Goal: Transaction & Acquisition: Purchase product/service

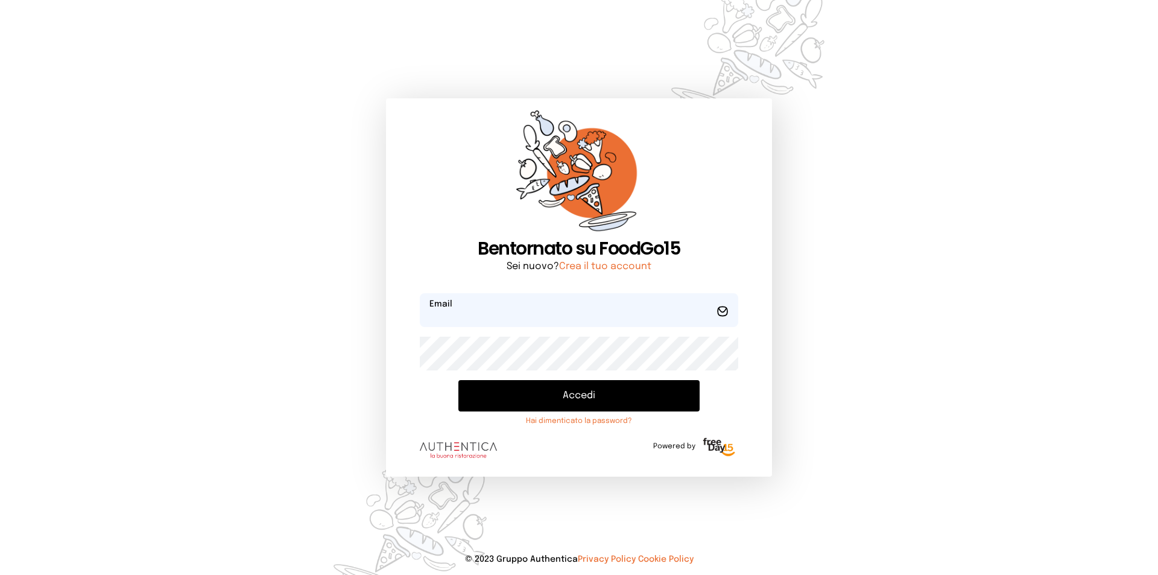
type input "**********"
click at [530, 402] on button "Accedi" at bounding box center [578, 395] width 241 height 31
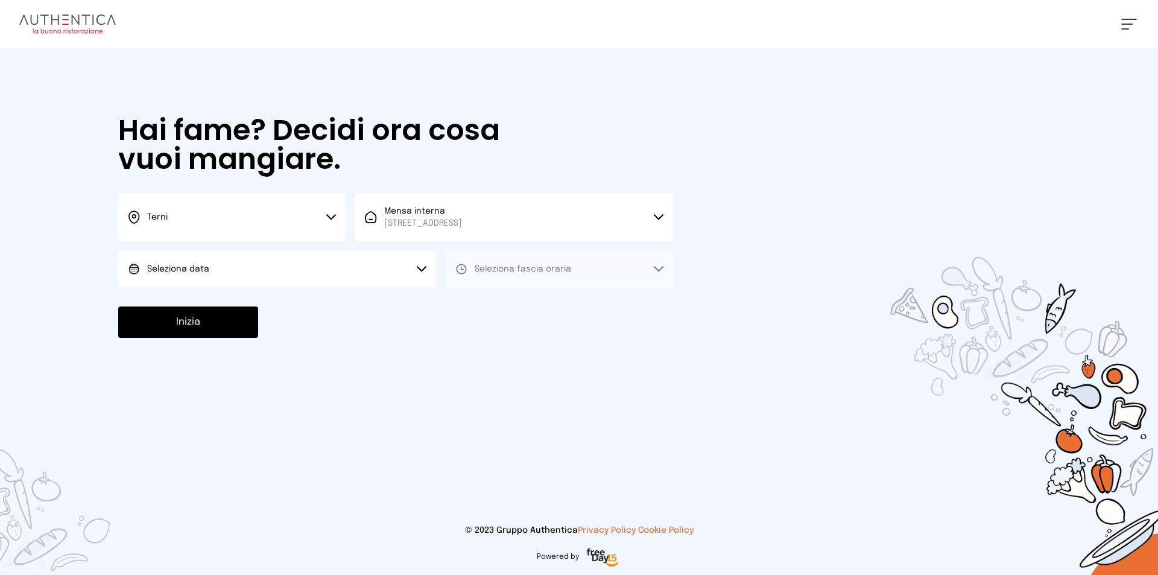
click at [366, 280] on button "Seleziona data" at bounding box center [277, 269] width 318 height 36
click at [364, 281] on button "Seleziona data" at bounding box center [277, 269] width 318 height 36
click at [373, 273] on button "Seleziona data" at bounding box center [277, 269] width 318 height 36
click at [379, 298] on li "Oggi, 15/10/2025" at bounding box center [277, 302] width 318 height 31
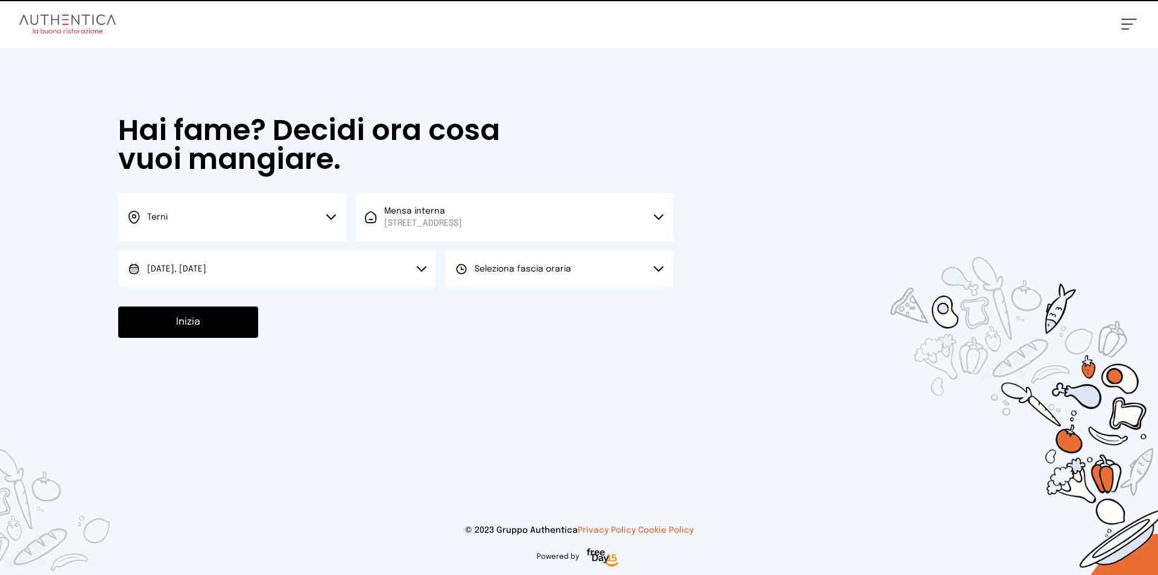
click at [513, 259] on button "Seleziona fascia oraria" at bounding box center [559, 269] width 227 height 36
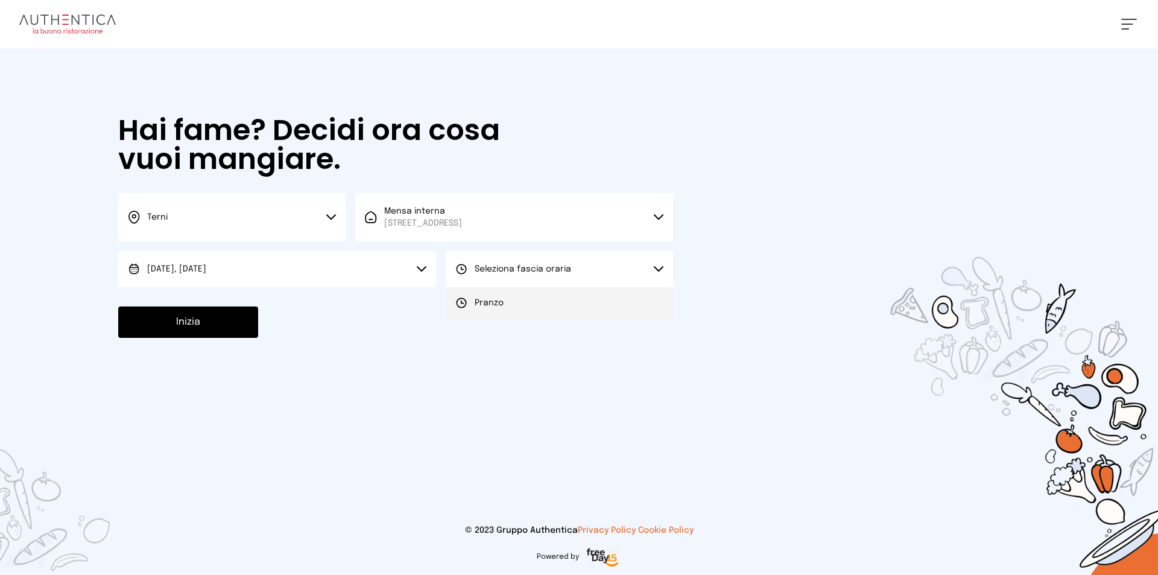
click at [521, 314] on li "Pranzo" at bounding box center [559, 302] width 227 height 31
click at [234, 314] on button "Inizia" at bounding box center [188, 321] width 140 height 31
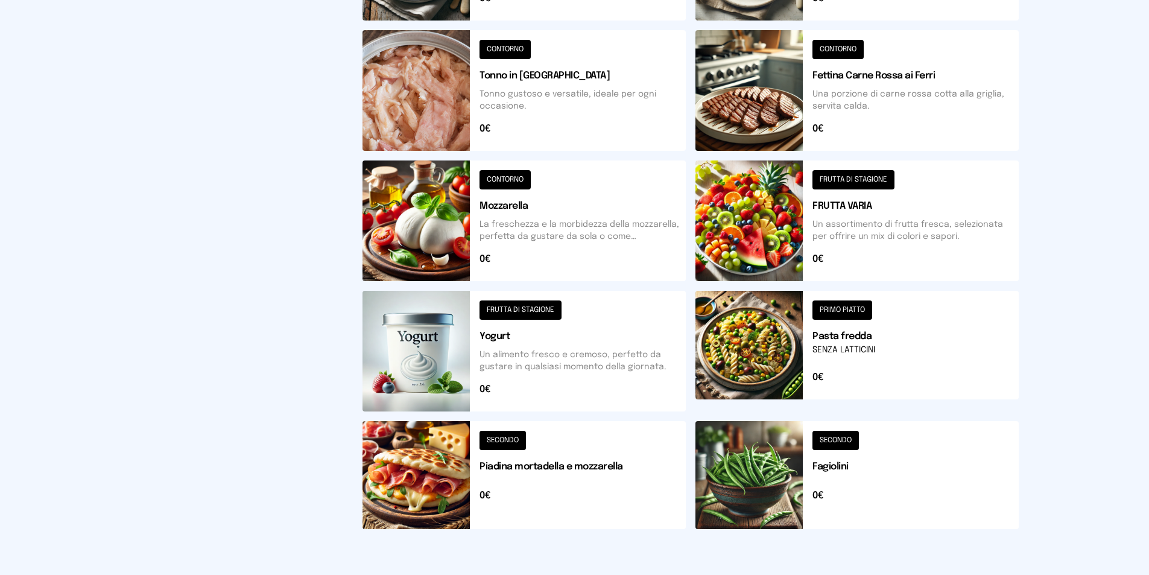
scroll to position [230, 0]
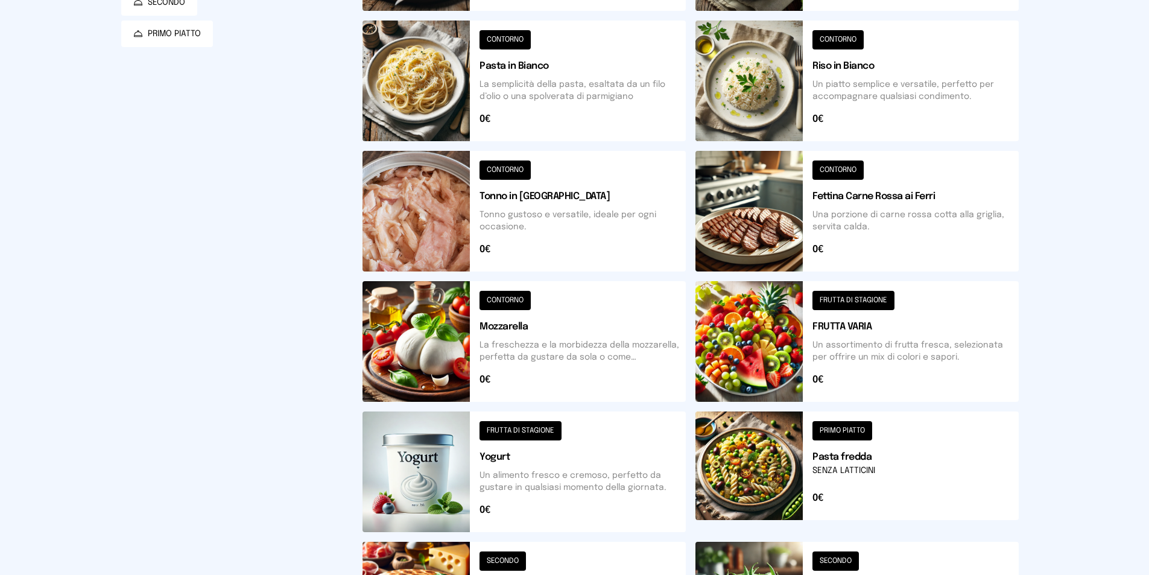
drag, startPoint x: 802, startPoint y: 249, endPoint x: 264, endPoint y: 323, distance: 543.8
click at [264, 323] on div "Filtra per Categorie CONTORNO FRUTTA DI STAGIONE SECONDO PRIMO PIATTO" at bounding box center [232, 265] width 222 height 788
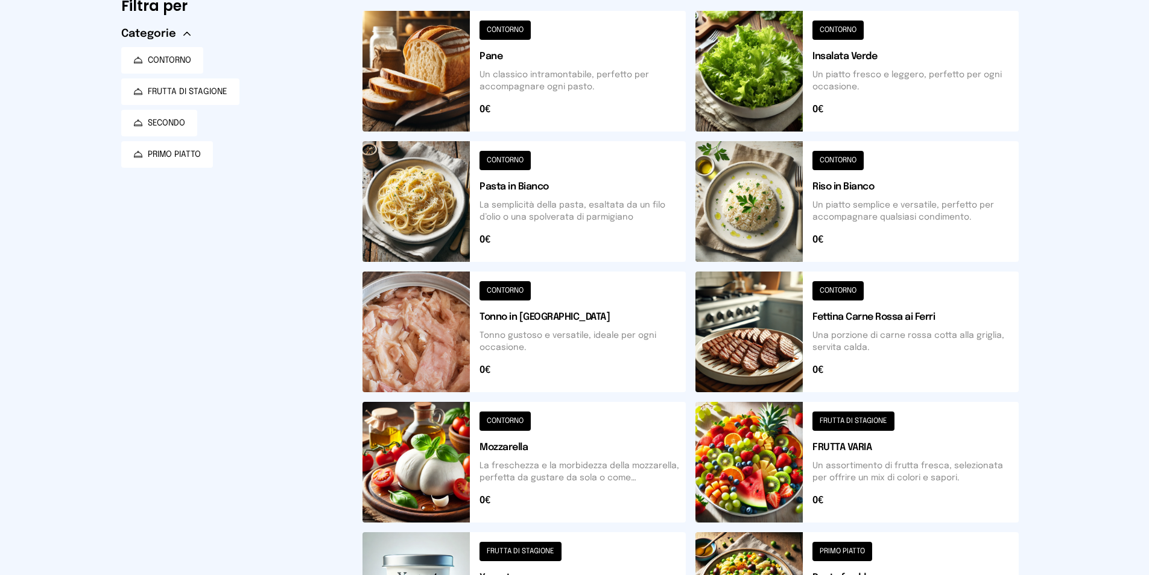
click at [423, 359] on button at bounding box center [524, 331] width 323 height 121
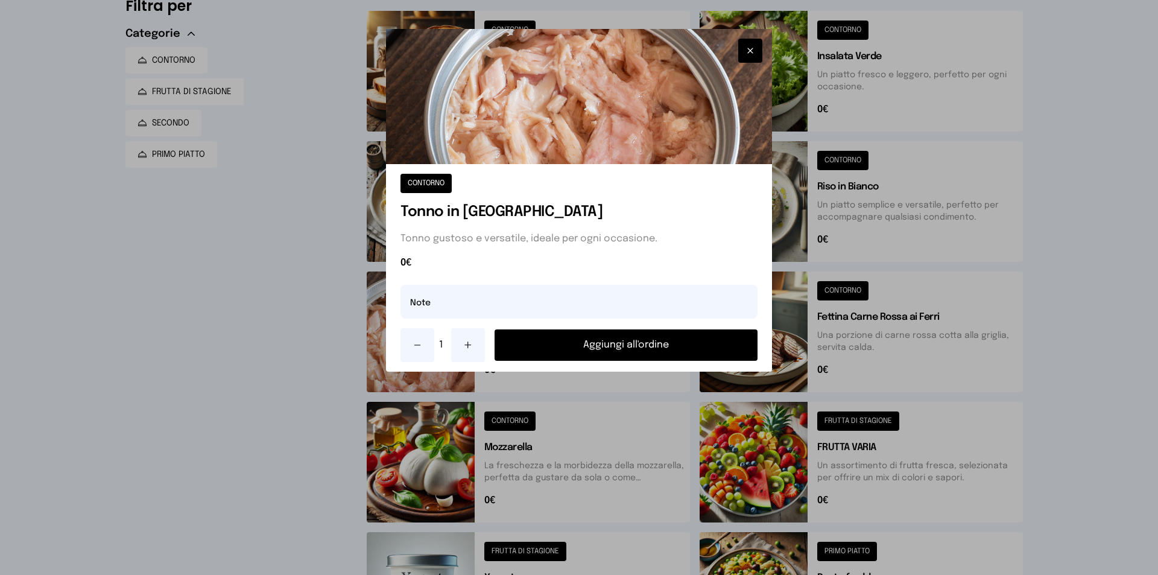
click at [467, 349] on icon at bounding box center [468, 345] width 10 height 10
click at [644, 361] on div "2 Aggiungi all'ordine" at bounding box center [579, 345] width 357 height 34
click at [645, 355] on button "Aggiungi all'ordine" at bounding box center [626, 344] width 263 height 31
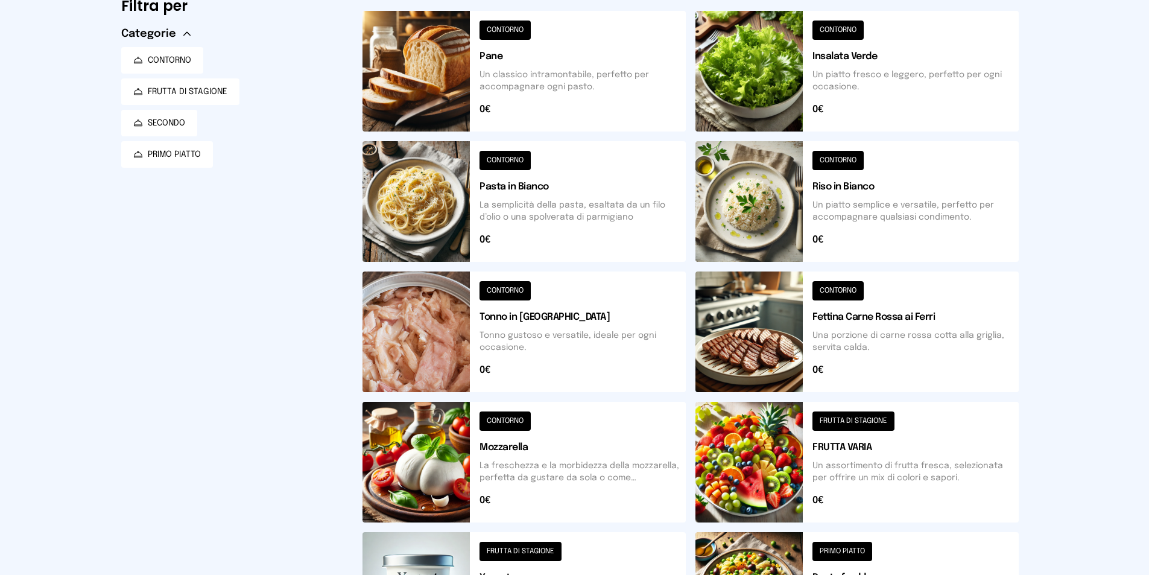
click at [904, 61] on button at bounding box center [857, 71] width 323 height 121
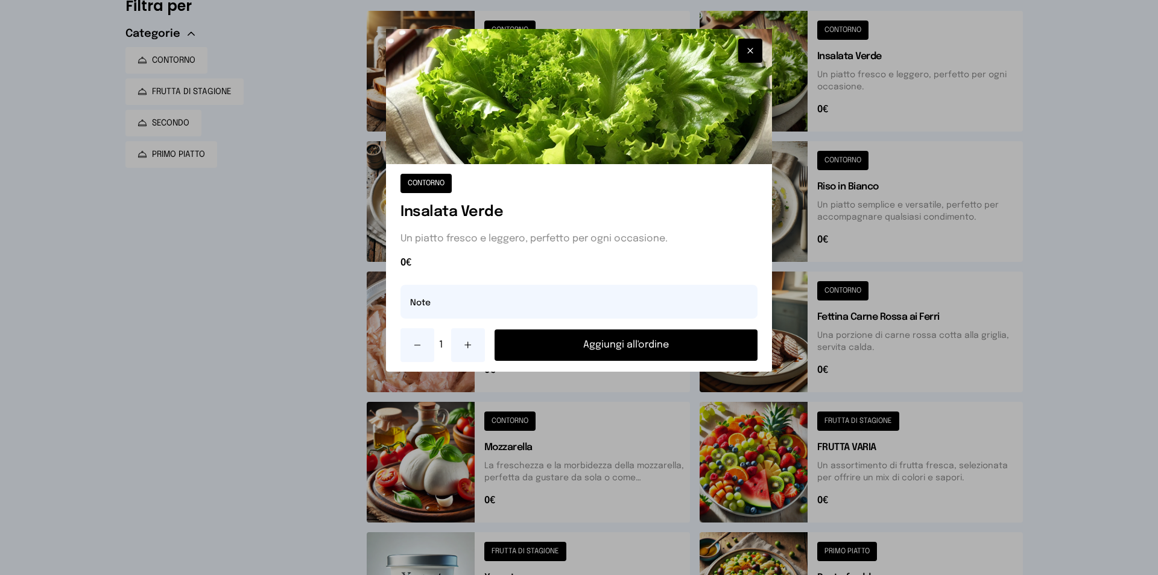
click at [674, 350] on button "Aggiungi all'ordine" at bounding box center [626, 344] width 263 height 31
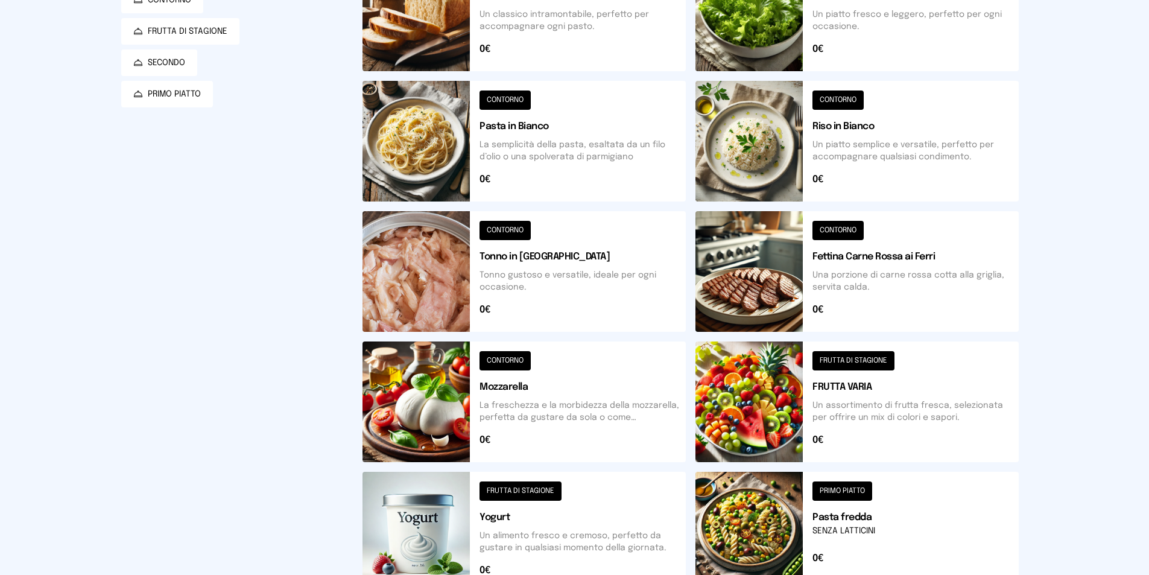
scroll to position [351, 0]
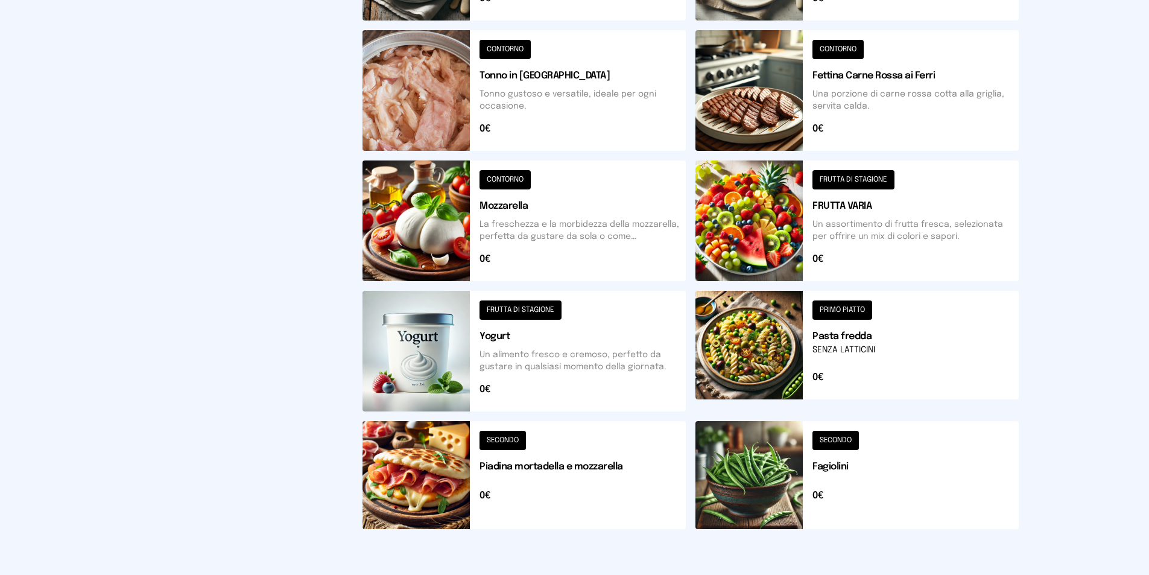
click at [908, 502] on button at bounding box center [857, 475] width 323 height 108
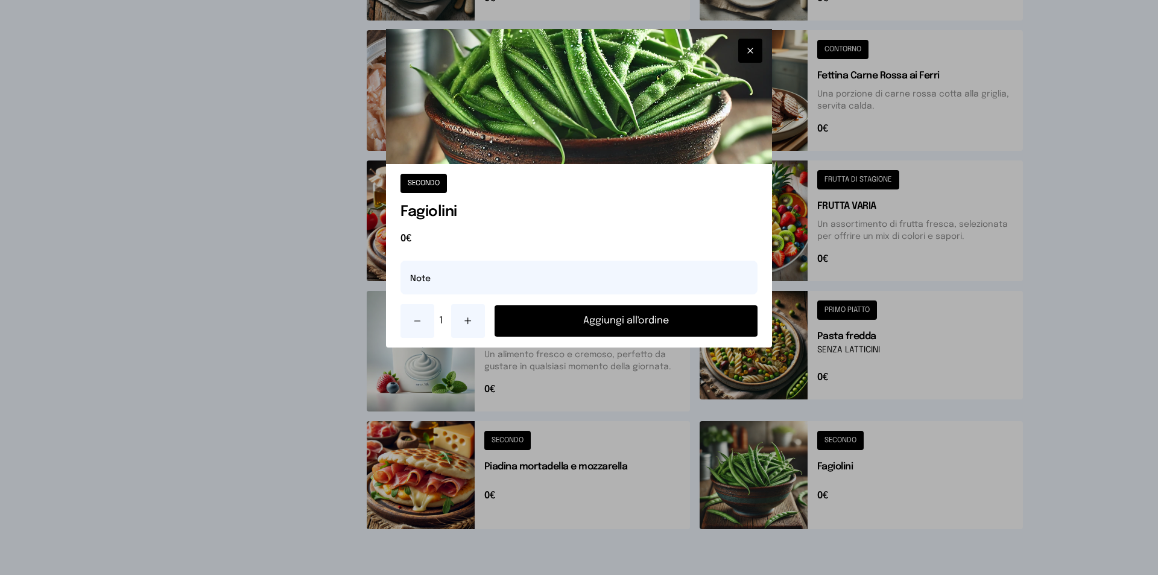
click at [614, 322] on button "Aggiungi all'ordine" at bounding box center [626, 320] width 263 height 31
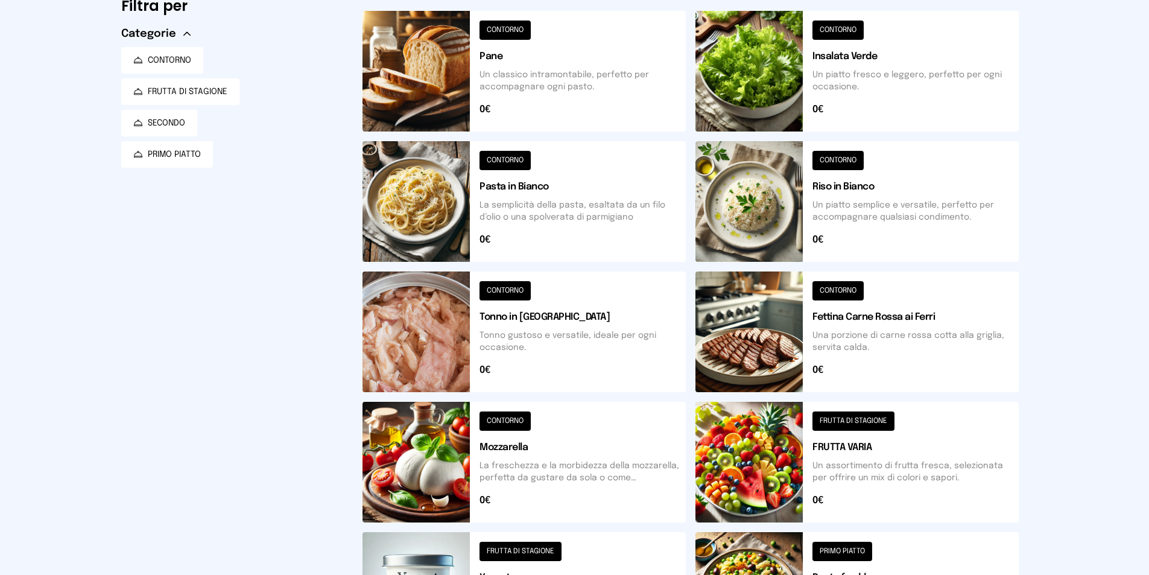
scroll to position [0, 0]
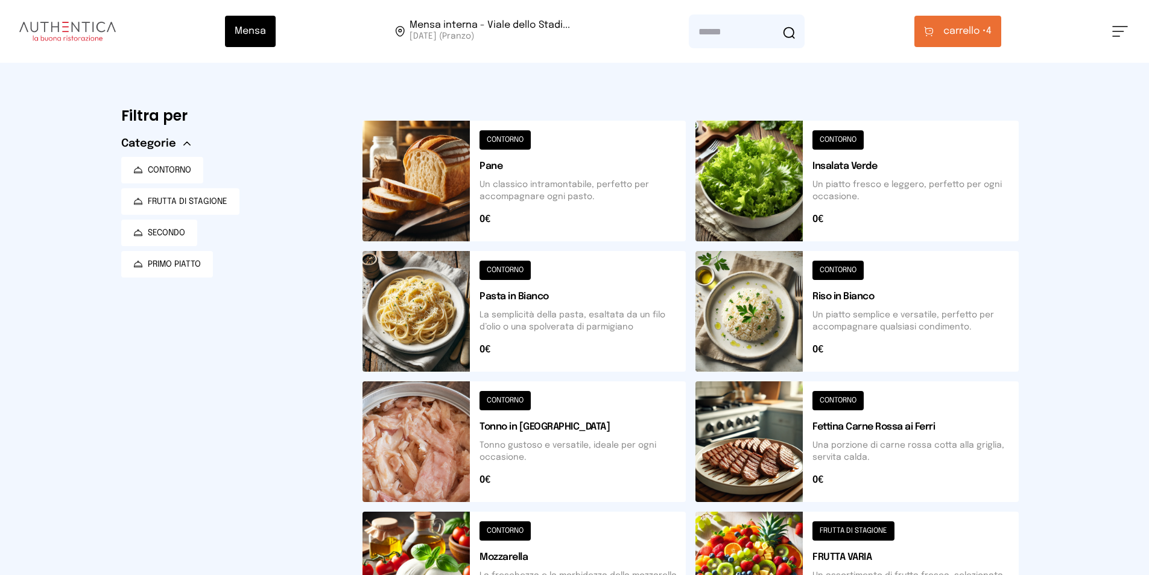
click at [480, 157] on button at bounding box center [524, 181] width 323 height 121
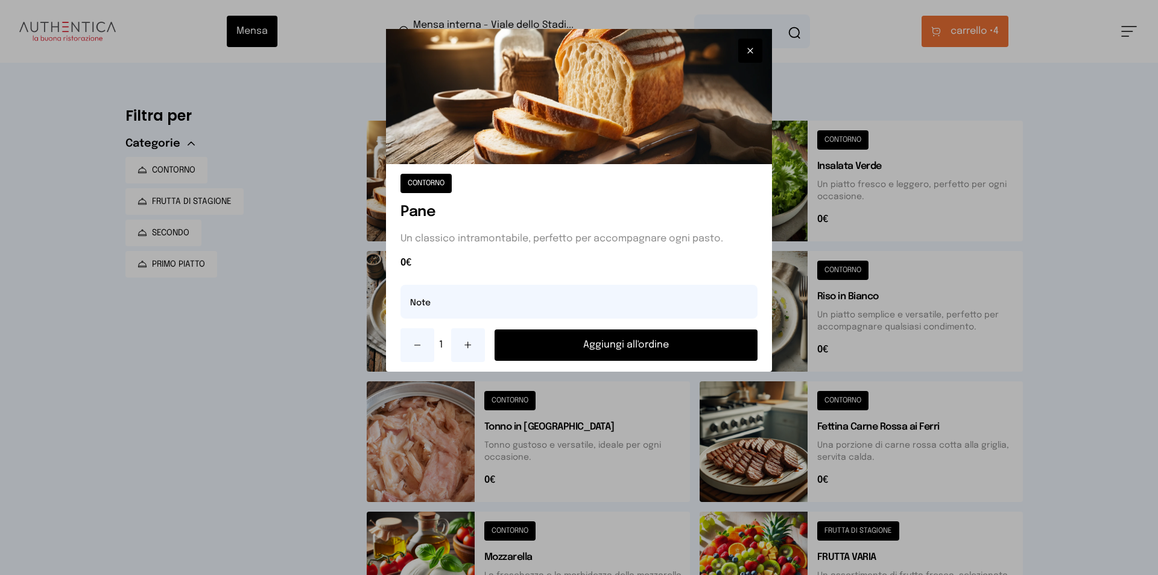
click at [558, 349] on button "Aggiungi all'ordine" at bounding box center [626, 344] width 263 height 31
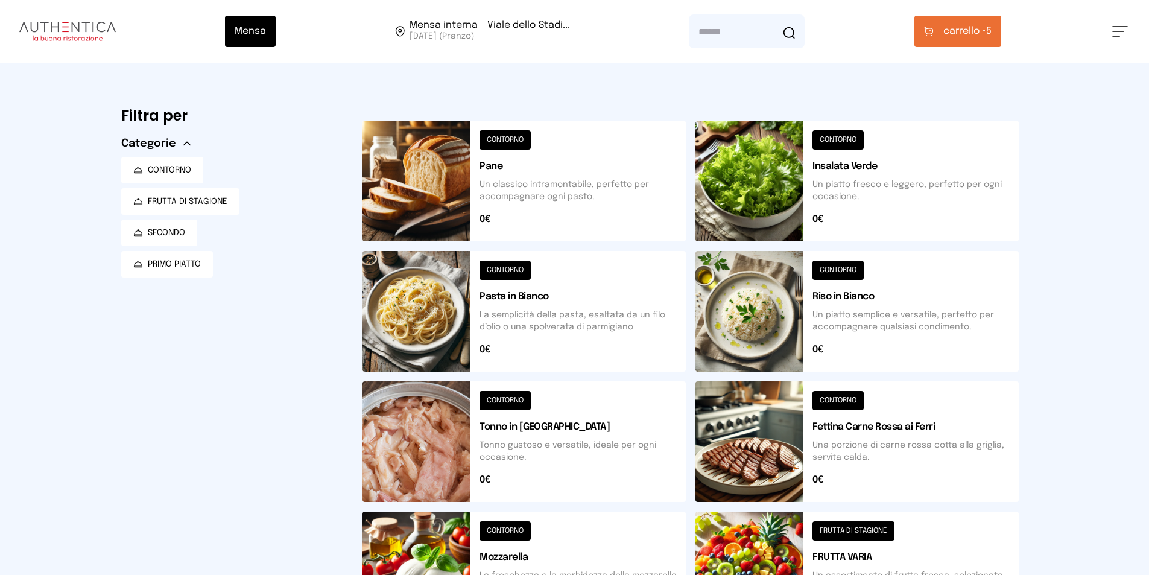
click at [963, 42] on button "carrello • 5" at bounding box center [958, 31] width 87 height 31
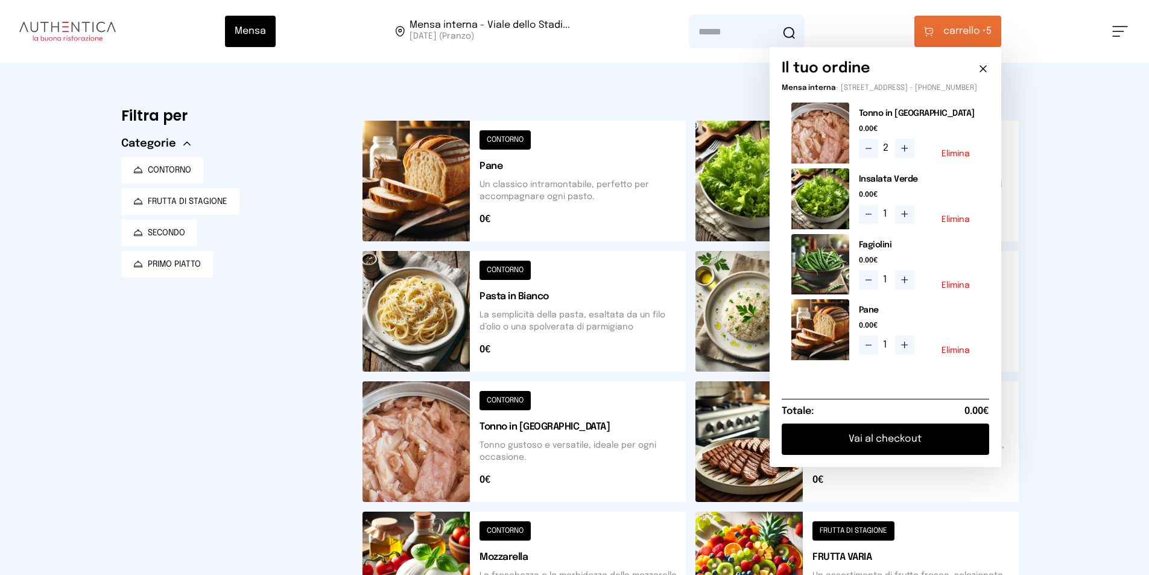
click at [901, 448] on button "Vai al checkout" at bounding box center [886, 438] width 208 height 31
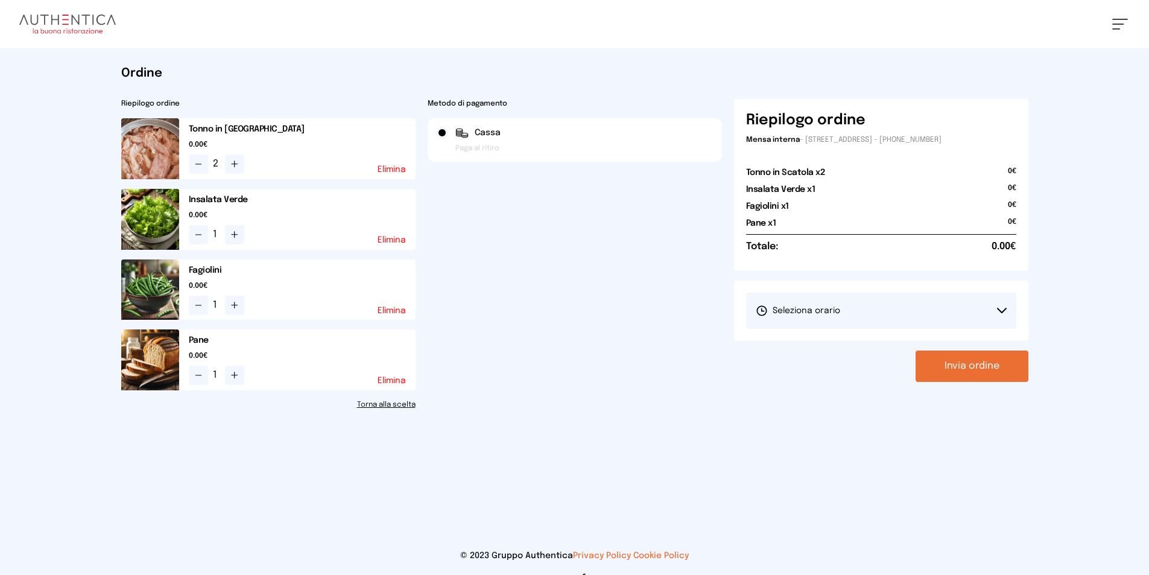
click at [869, 314] on button "Seleziona orario" at bounding box center [881, 311] width 270 height 36
click at [869, 353] on li "1° Turno (13:00 - 15:00)" at bounding box center [881, 344] width 270 height 31
click at [963, 360] on button "Invia ordine" at bounding box center [972, 365] width 113 height 31
